Goal: Information Seeking & Learning: Learn about a topic

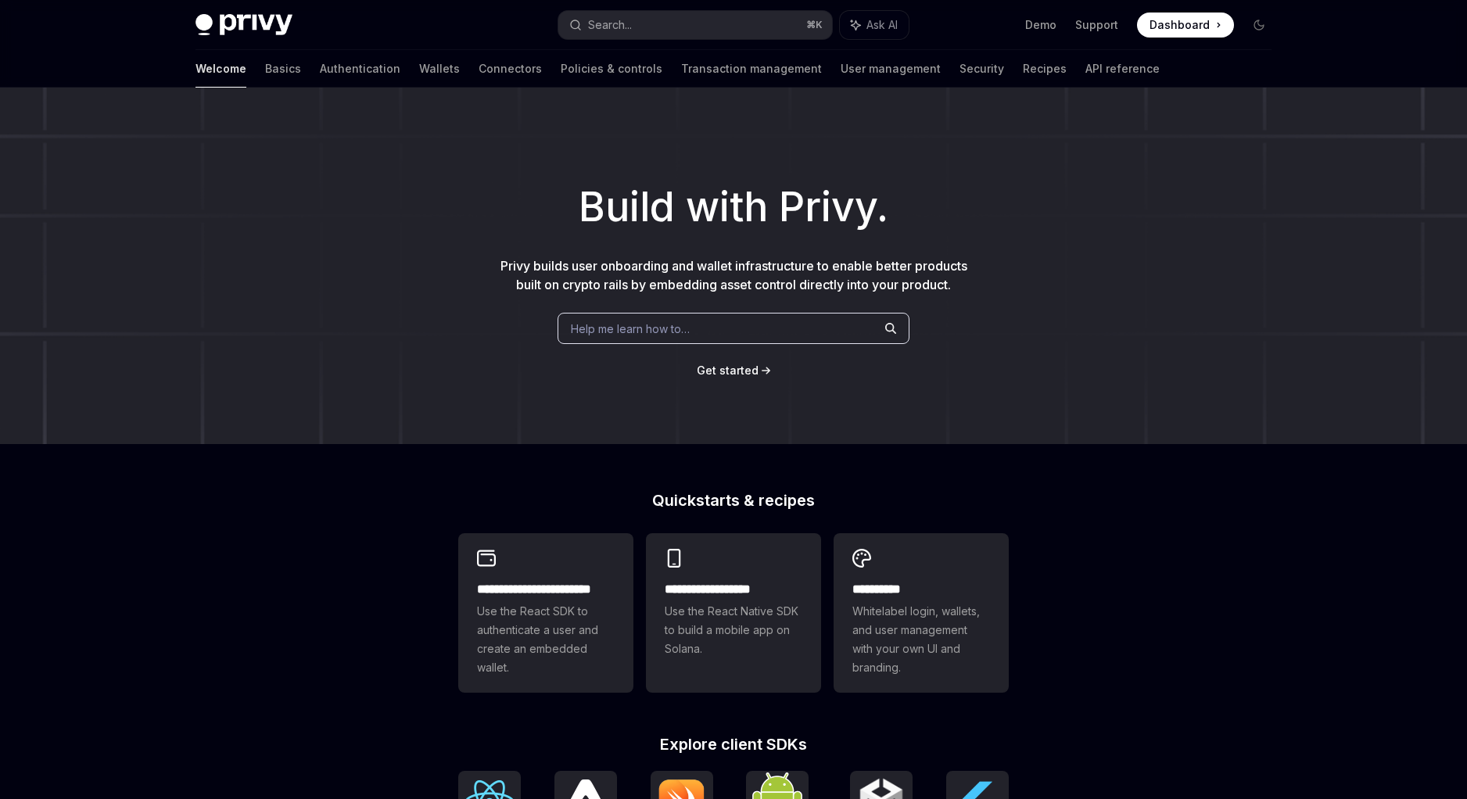
click at [654, 310] on div "Build with Privy. Privy builds user onboarding and wallet infrastructure to ena…" at bounding box center [733, 266] width 1467 height 357
click at [647, 317] on div "Help me learn how to…" at bounding box center [734, 328] width 352 height 31
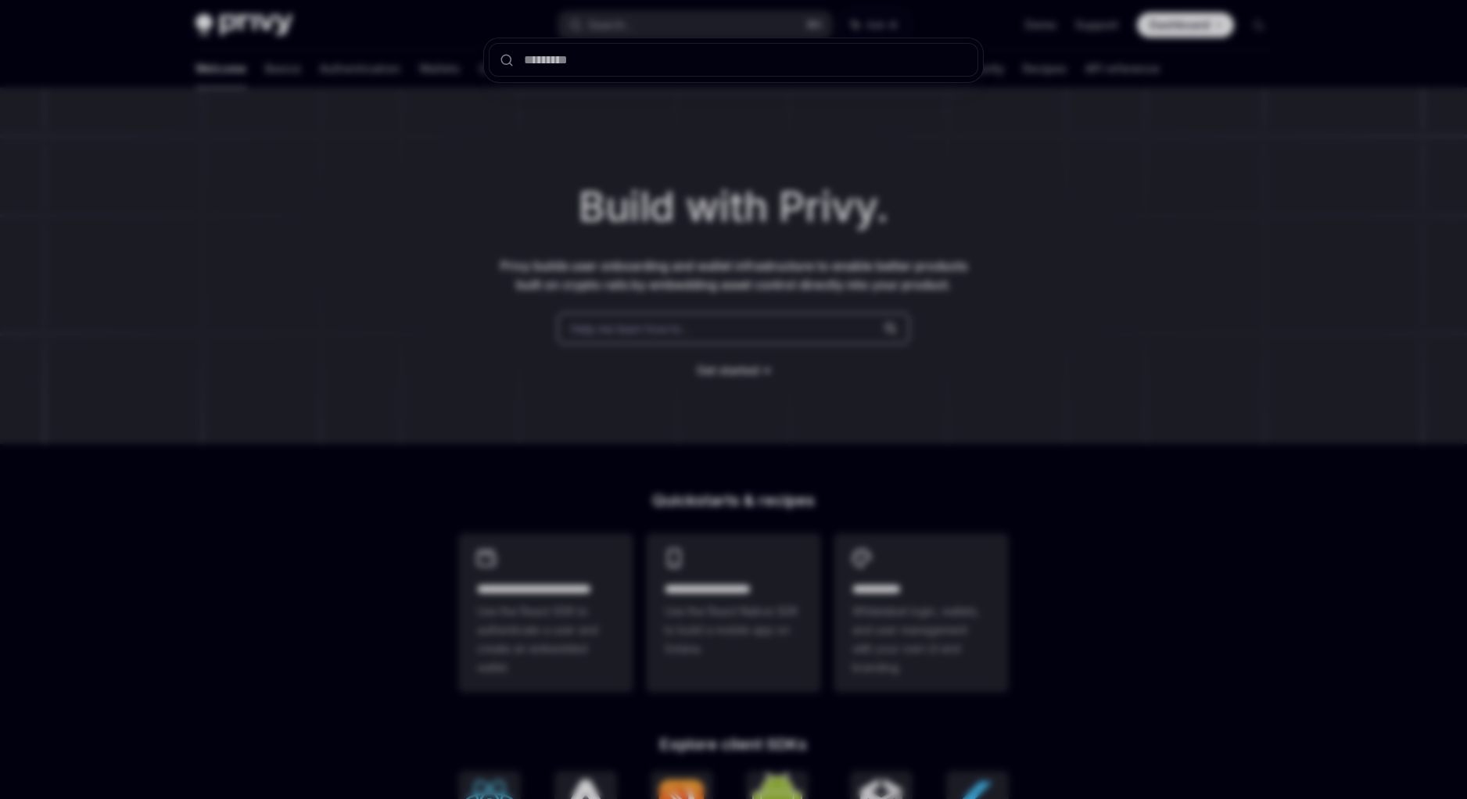
type input "**********"
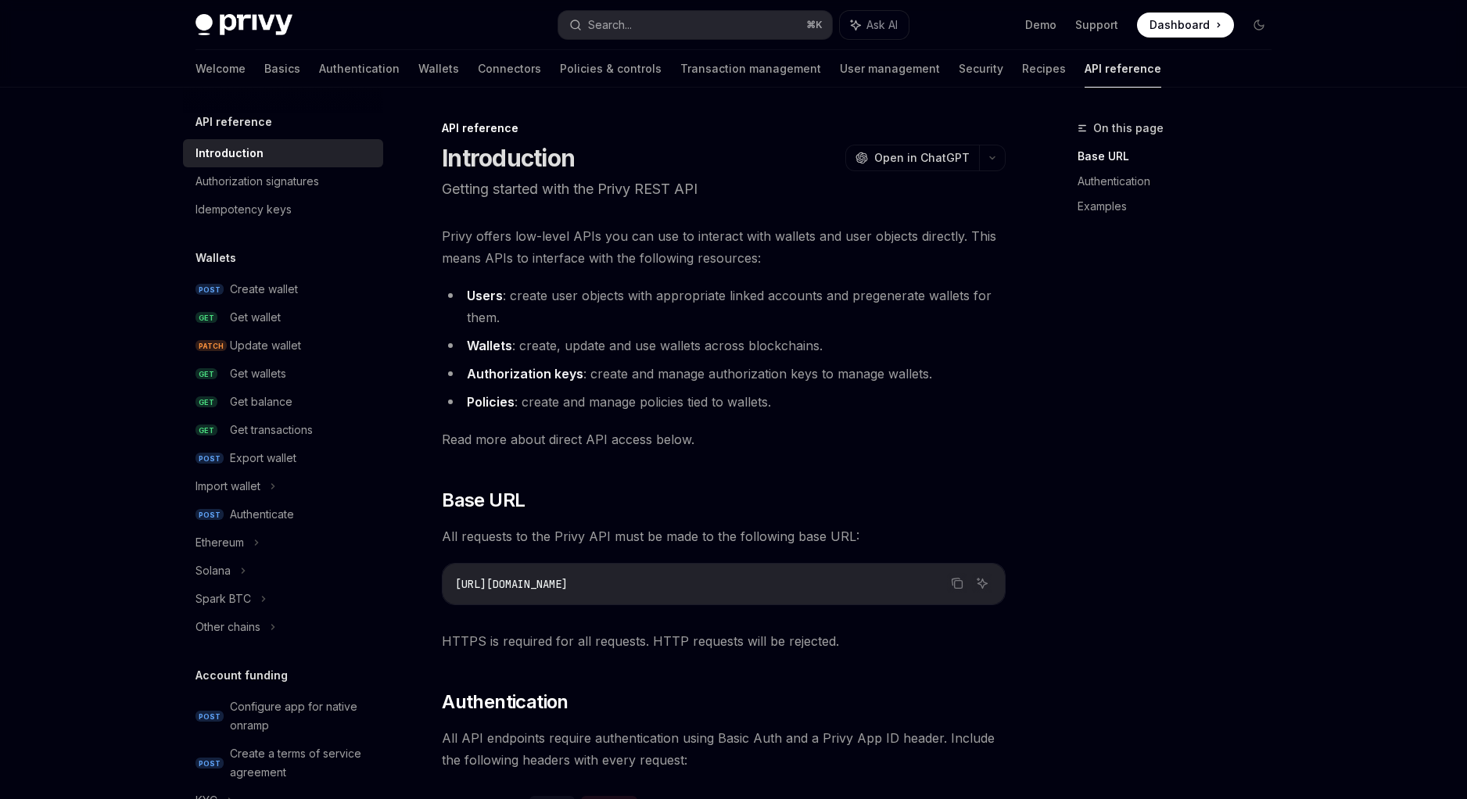
click at [1158, 113] on div "On this page Base URL Authentication Examples" at bounding box center [1180, 160] width 206 height 144
click at [1062, 27] on ul "Demo Support Dashboard Dashboard" at bounding box center [1129, 25] width 209 height 25
click at [1060, 27] on ul "Demo Support Dashboard Dashboard" at bounding box center [1129, 25] width 209 height 25
click at [1056, 27] on link "Demo" at bounding box center [1040, 25] width 31 height 16
click at [1087, 185] on link "Authentication" at bounding box center [1180, 181] width 206 height 25
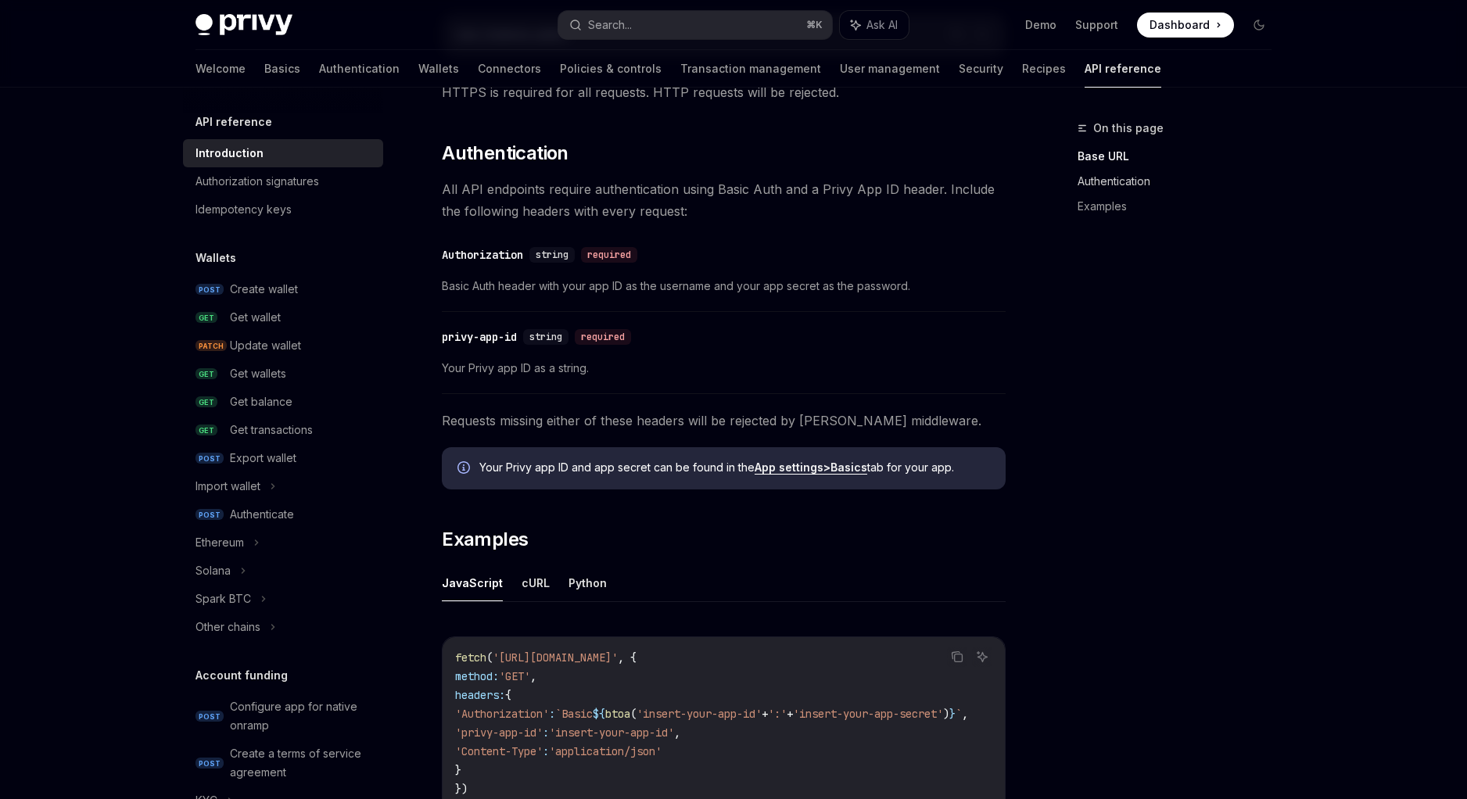
scroll to position [571, 0]
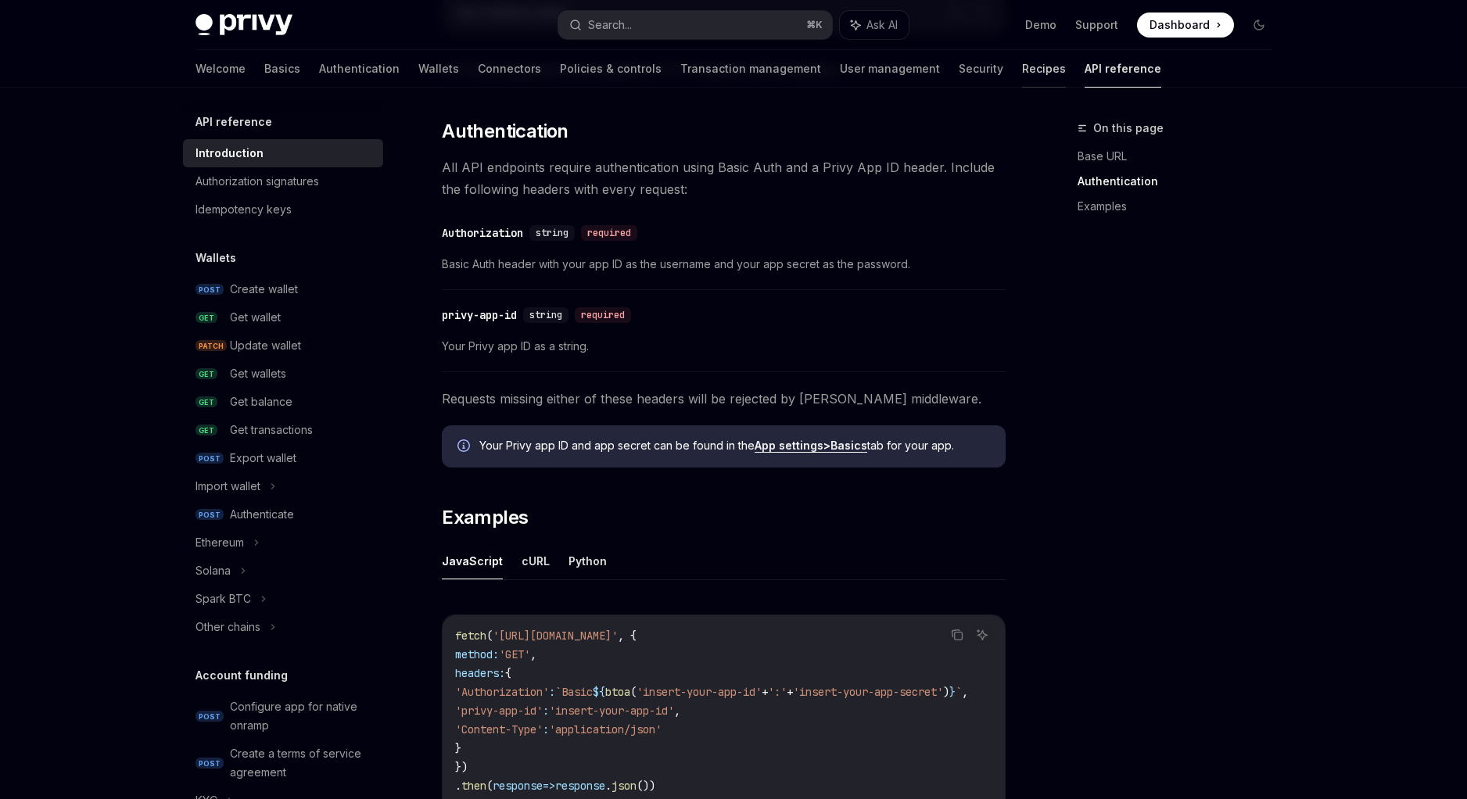
click at [1022, 72] on link "Recipes" at bounding box center [1044, 69] width 44 height 38
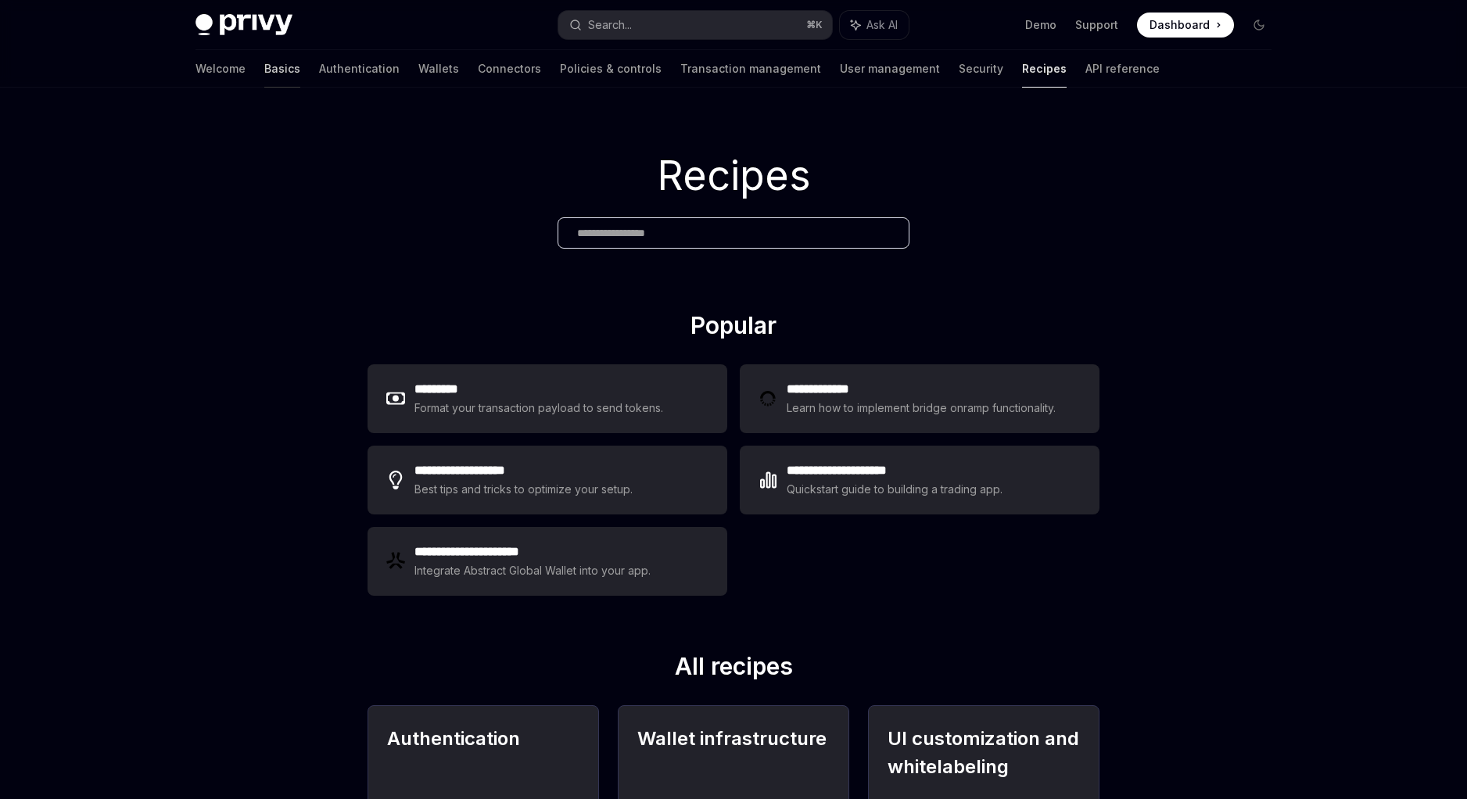
click at [264, 65] on link "Basics" at bounding box center [282, 69] width 36 height 38
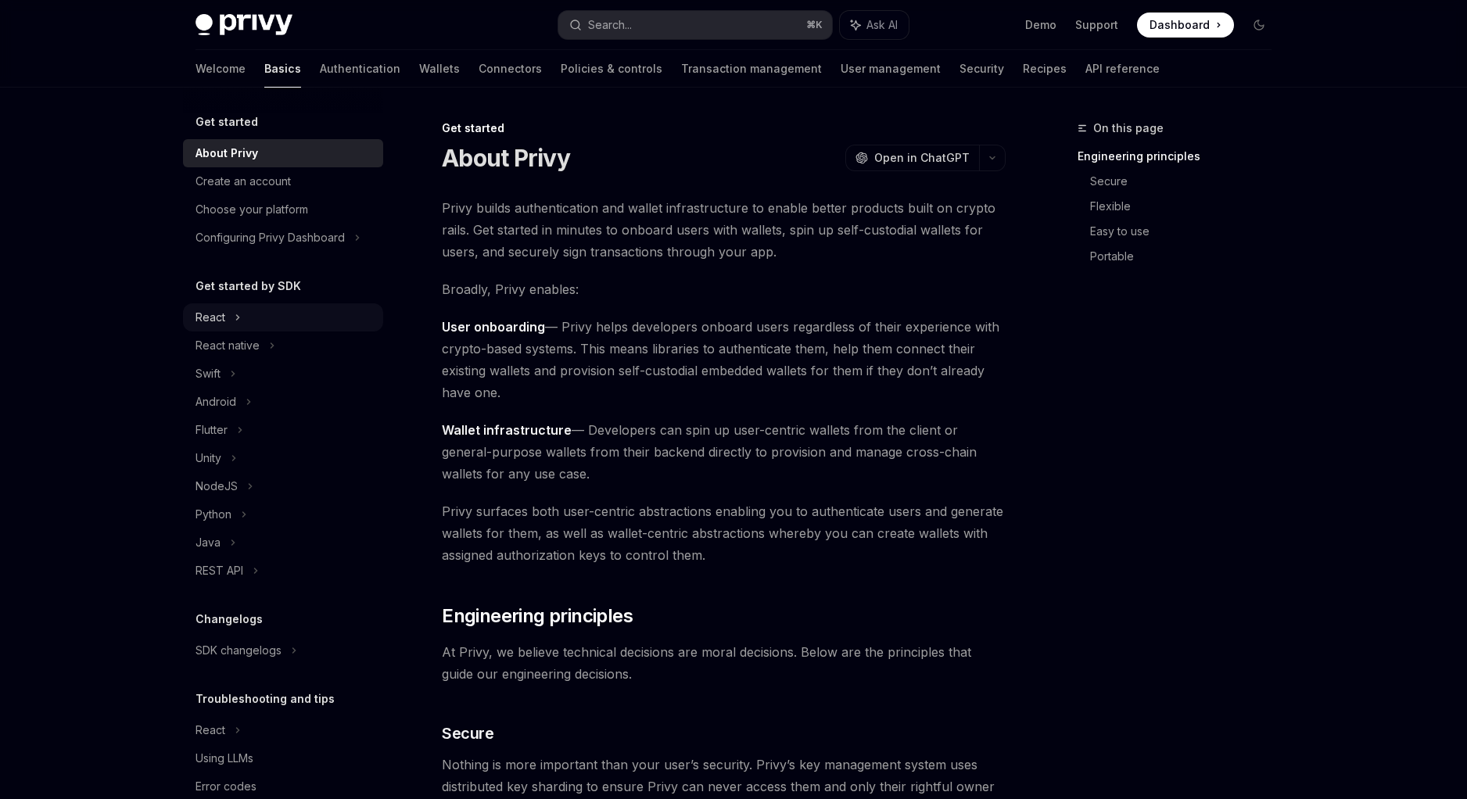
click at [242, 314] on div "React" at bounding box center [283, 317] width 200 height 28
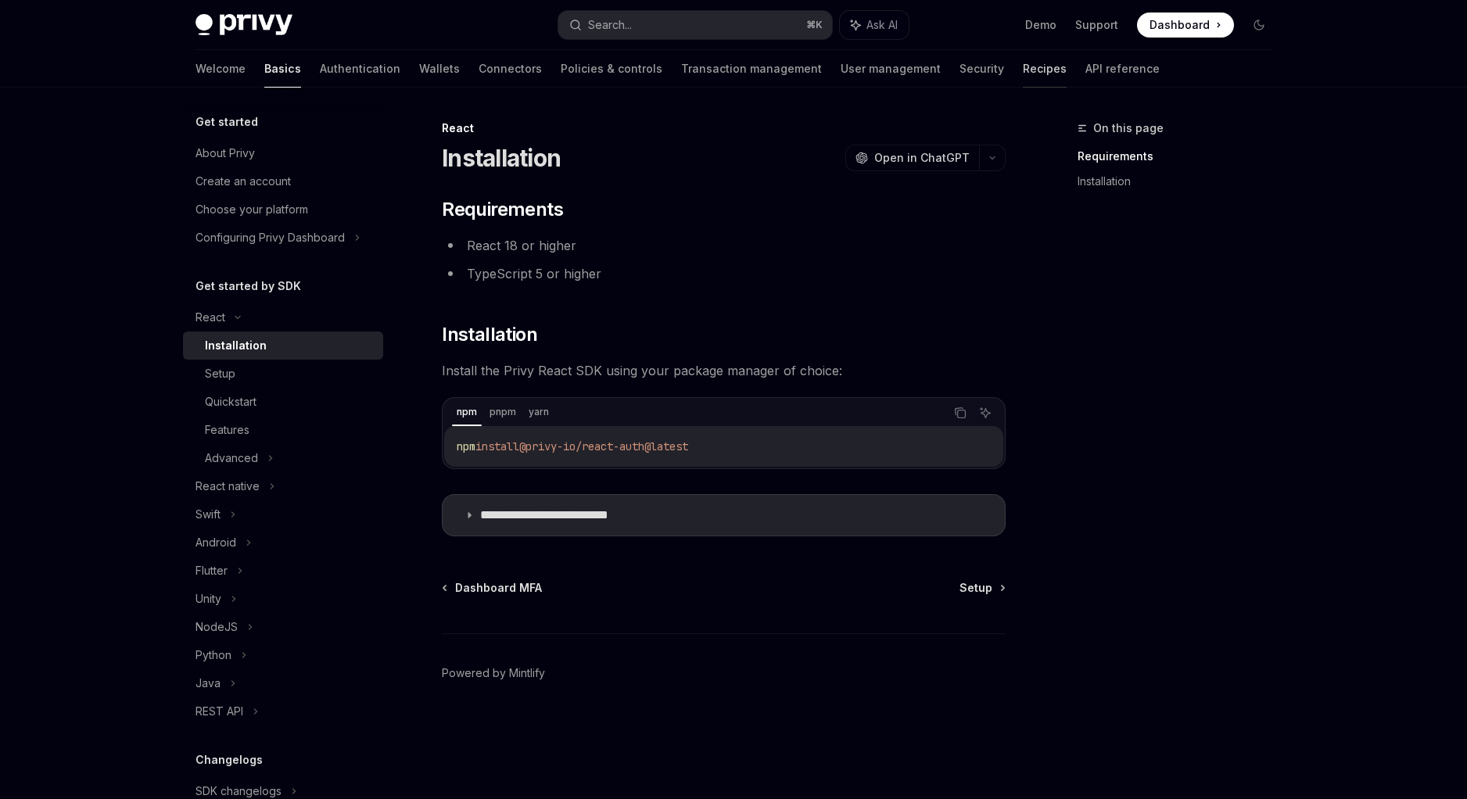
click at [1023, 76] on link "Recipes" at bounding box center [1045, 69] width 44 height 38
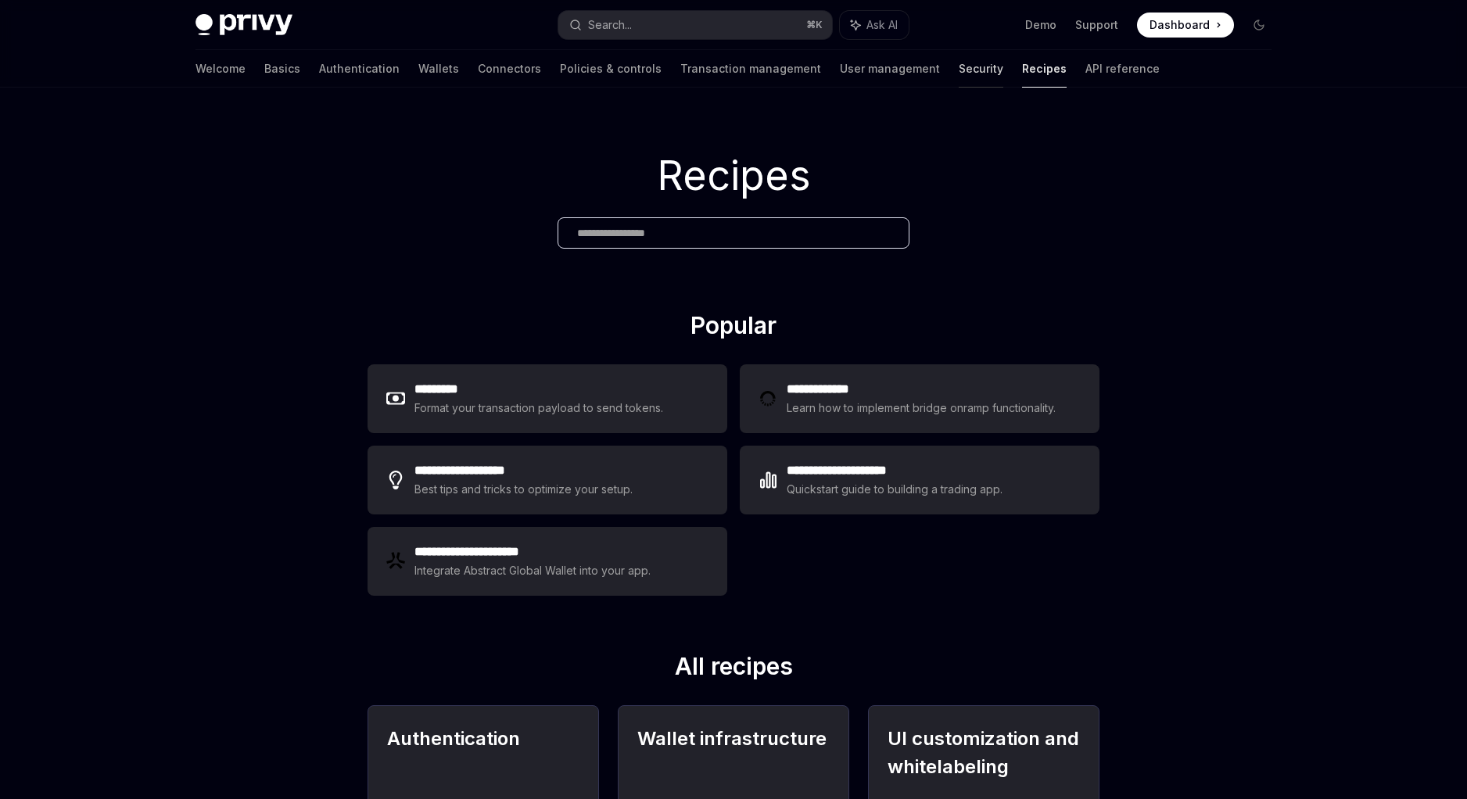
click at [959, 76] on link "Security" at bounding box center [981, 69] width 45 height 38
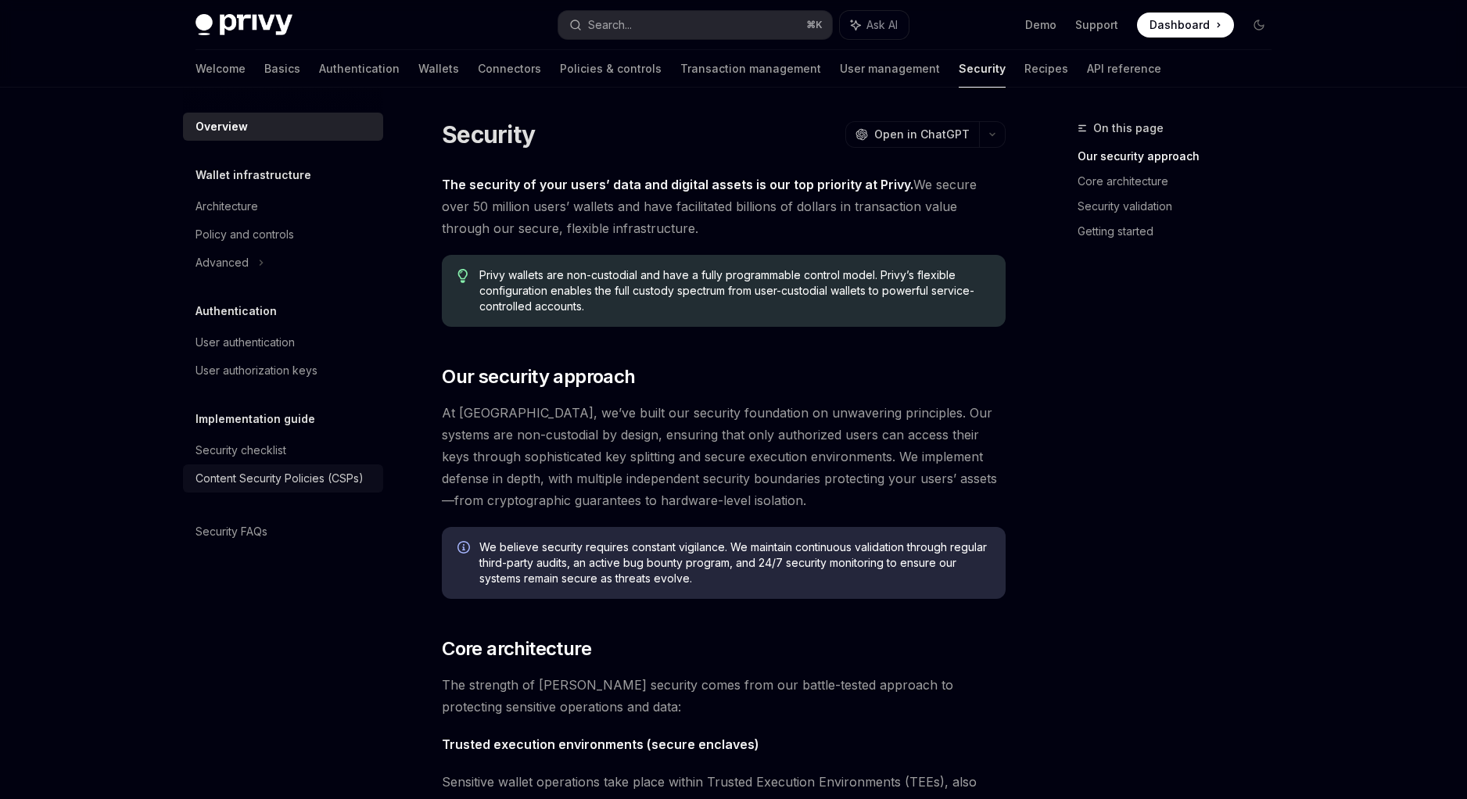
click at [228, 486] on div "Content Security Policies (CSPs)" at bounding box center [279, 478] width 168 height 19
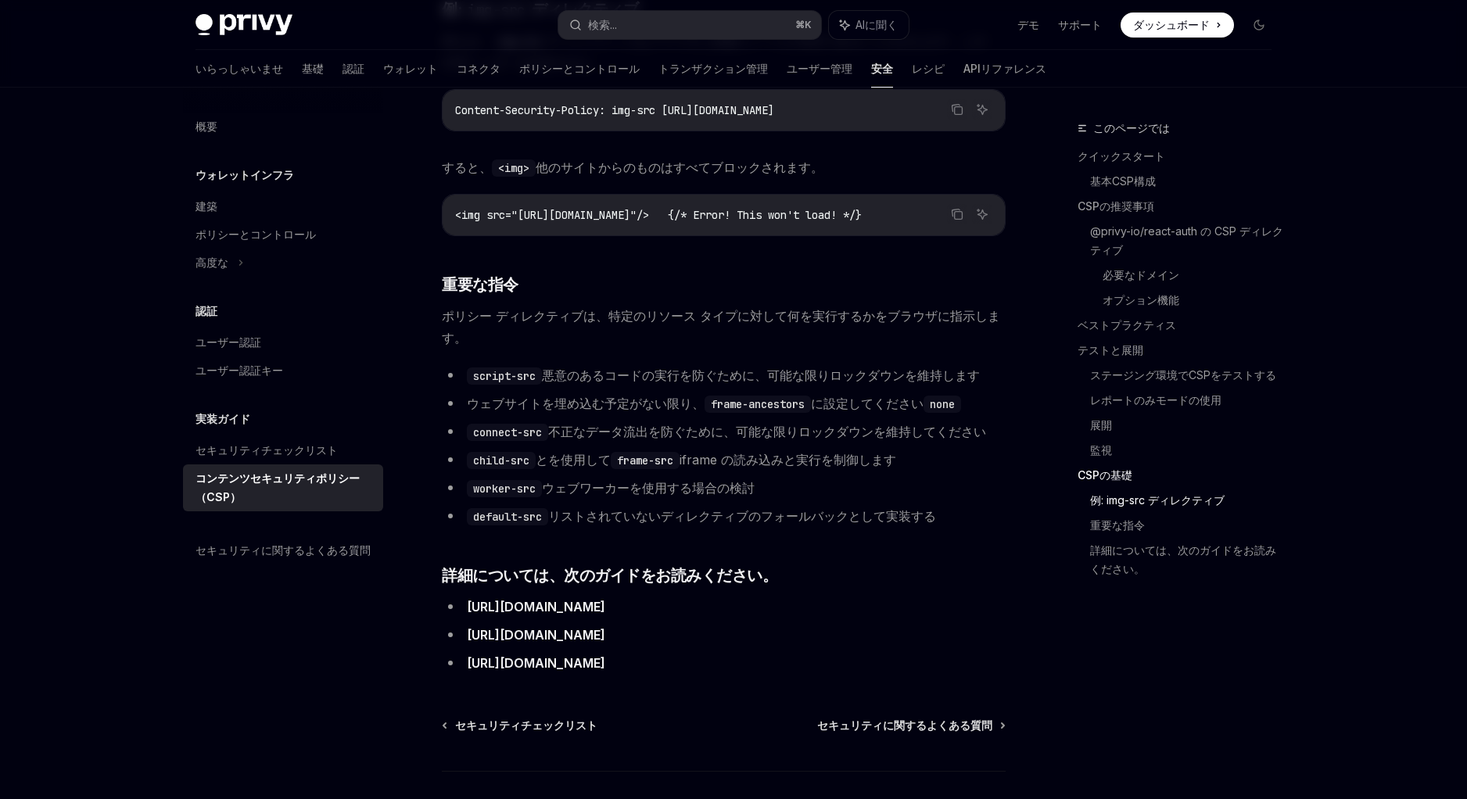
scroll to position [3802, 0]
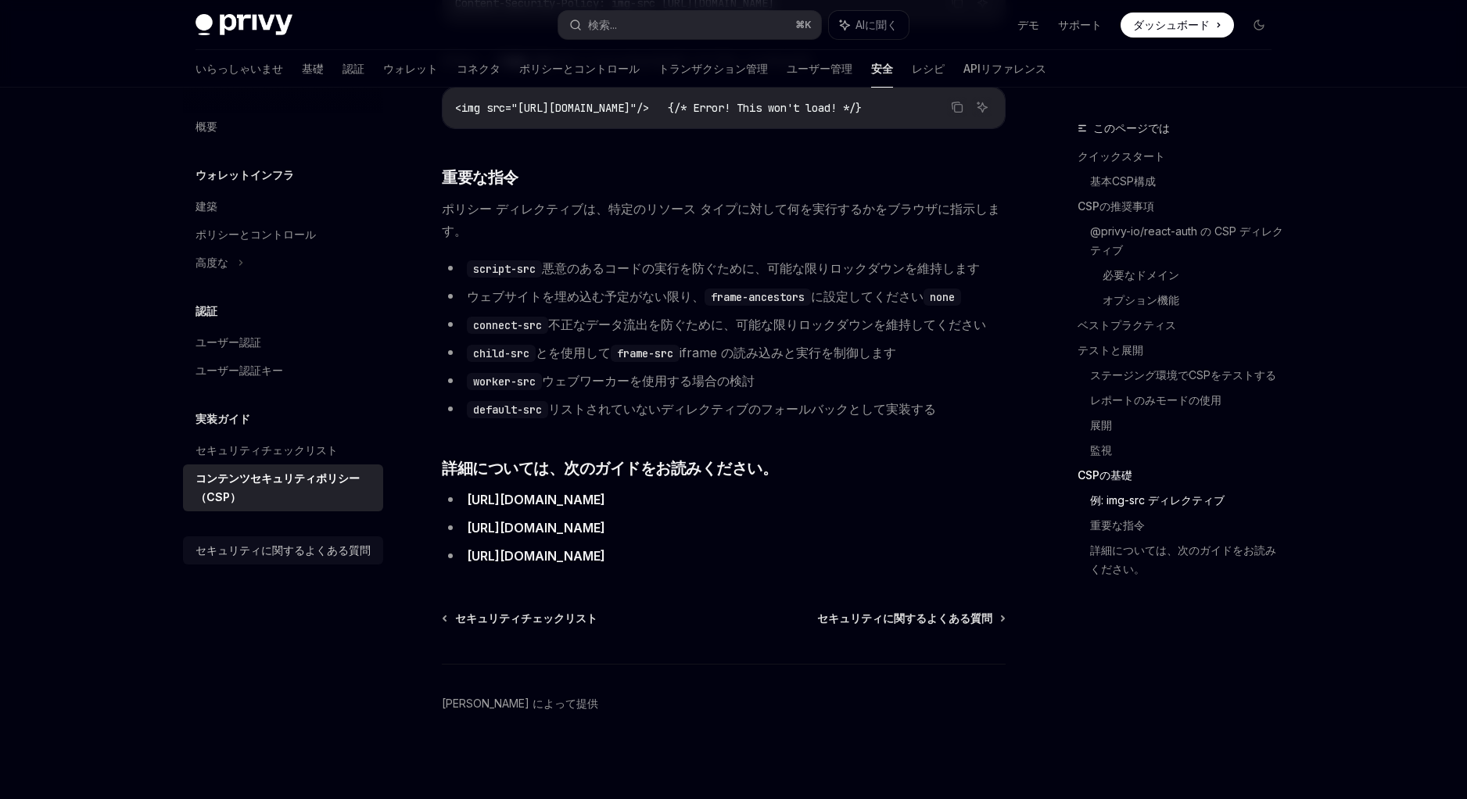
click at [247, 543] on div "セキュリティに関するよくある質問" at bounding box center [282, 550] width 175 height 19
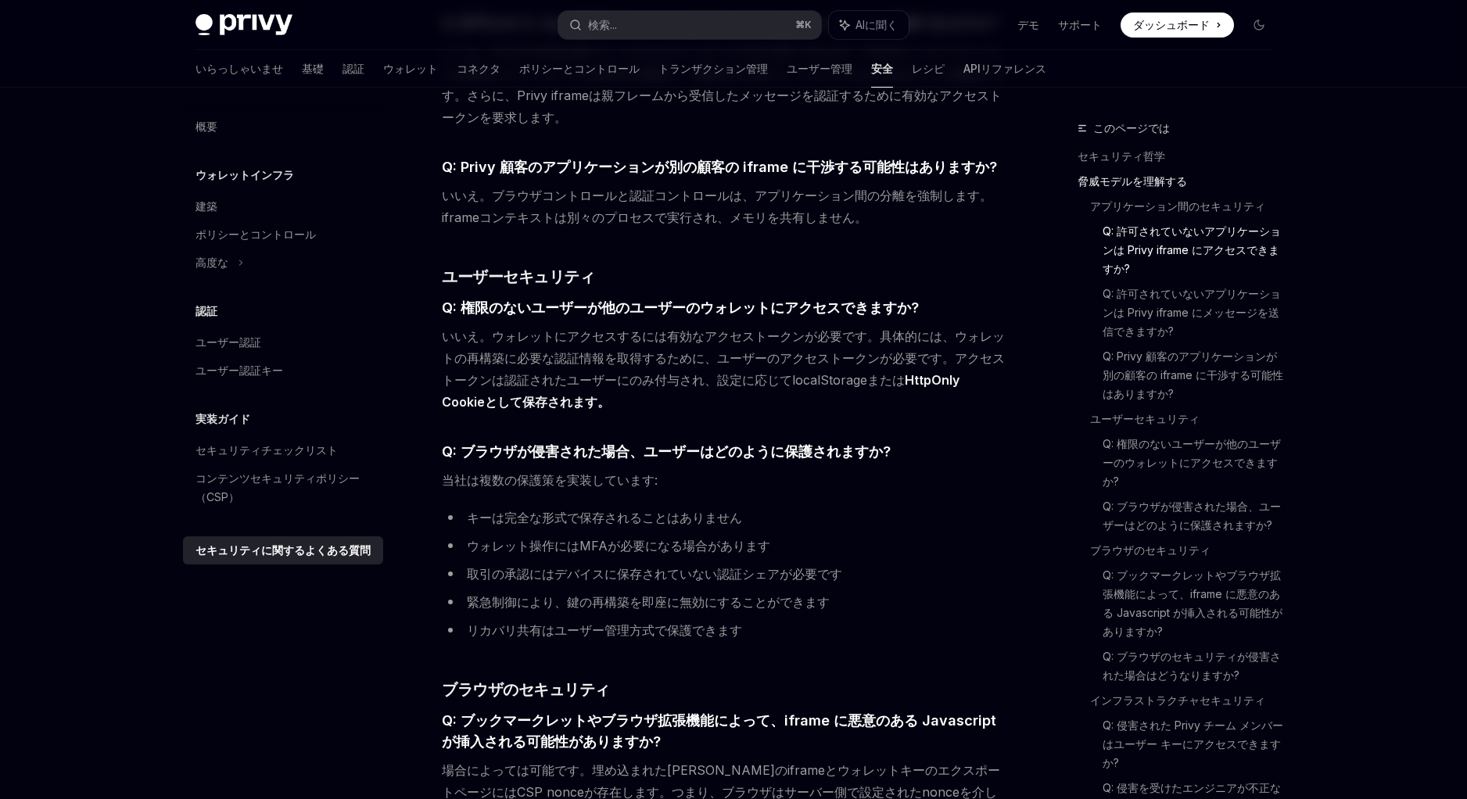
scroll to position [1447, 0]
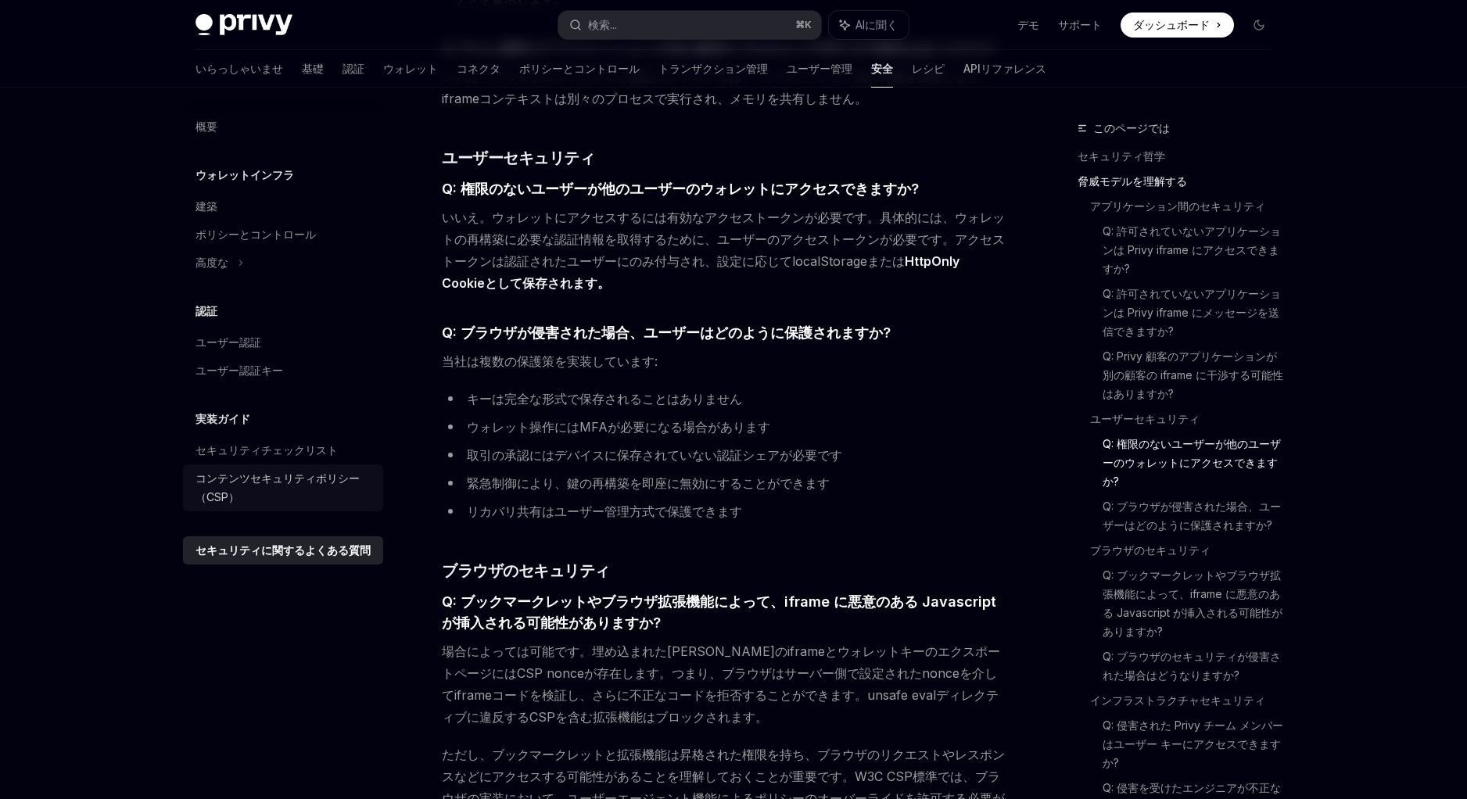
click at [242, 488] on div "コンテンツセキュリティポリシー（CSP）" at bounding box center [284, 488] width 178 height 38
type textarea "*"
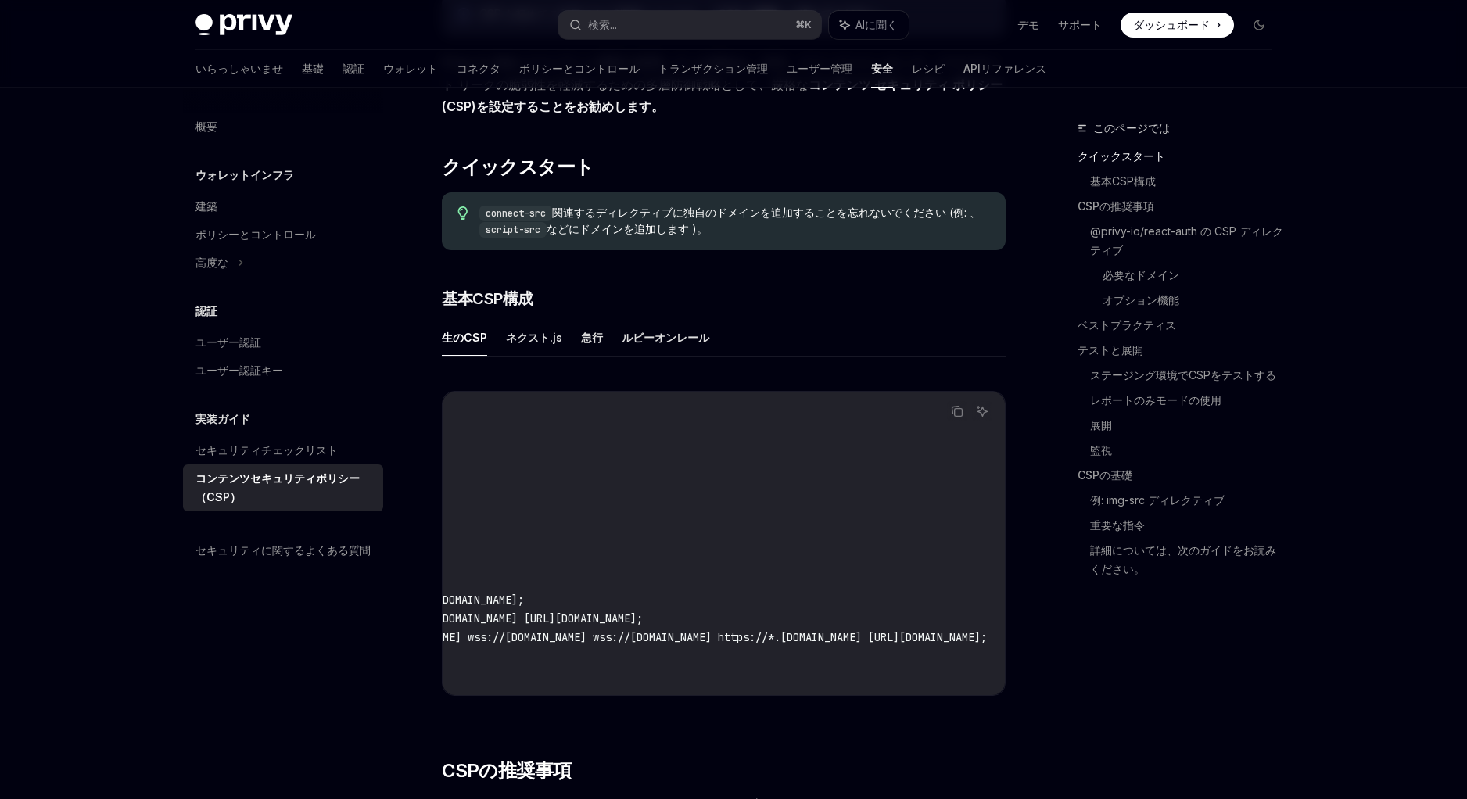
scroll to position [0, 769]
